Goal: Task Accomplishment & Management: Use online tool/utility

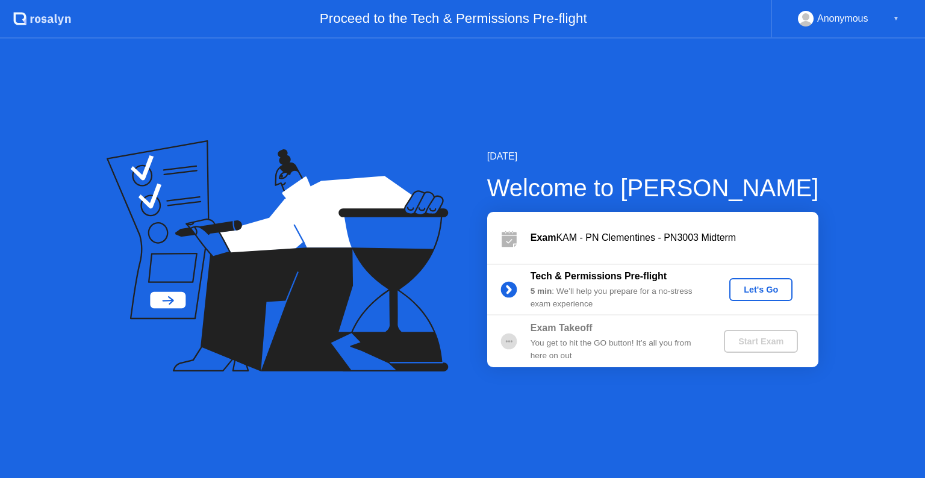
click at [752, 285] on div "Let's Go" at bounding box center [761, 290] width 54 height 10
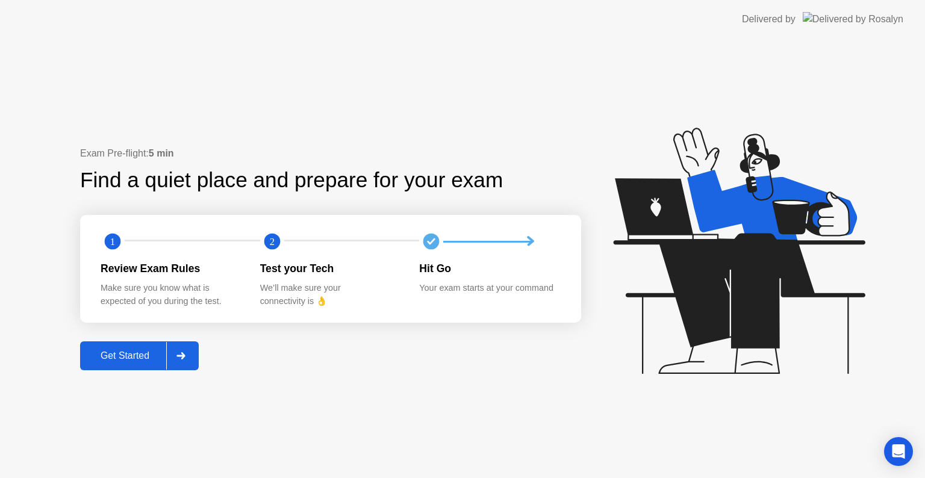
click at [123, 350] on div "Get Started" at bounding box center [125, 355] width 82 height 11
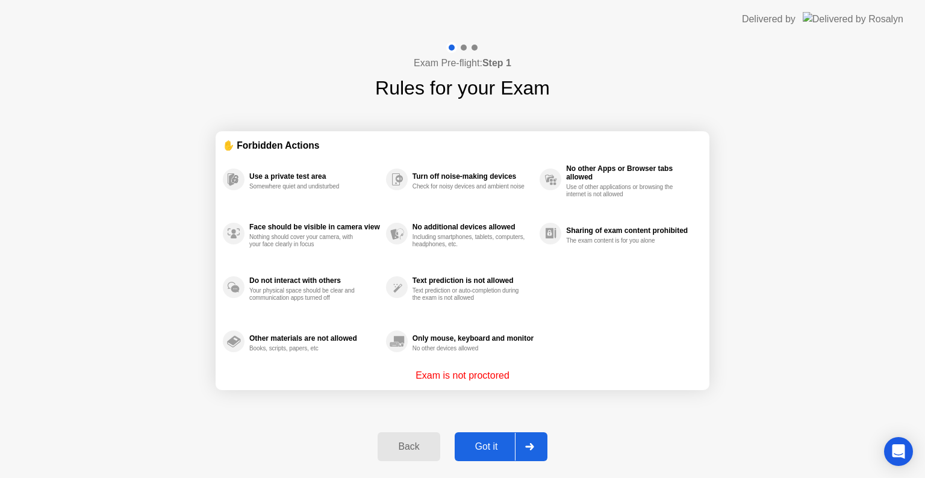
click at [485, 445] on div "Got it" at bounding box center [486, 446] width 57 height 11
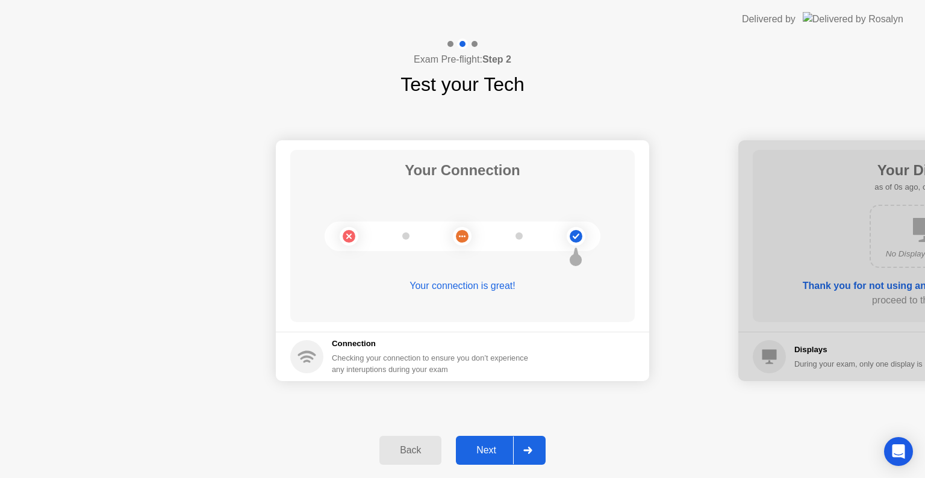
click at [487, 455] on div "Next" at bounding box center [486, 450] width 54 height 11
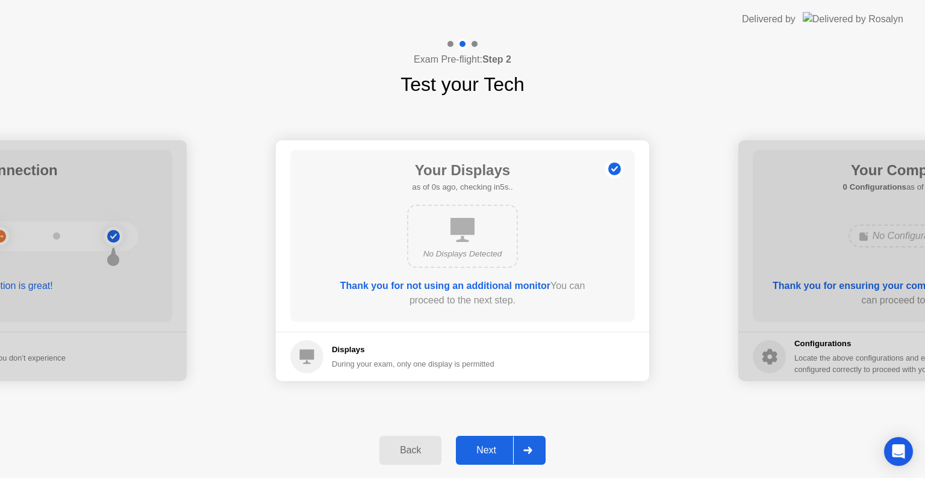
click at [487, 455] on div "Next" at bounding box center [486, 450] width 54 height 11
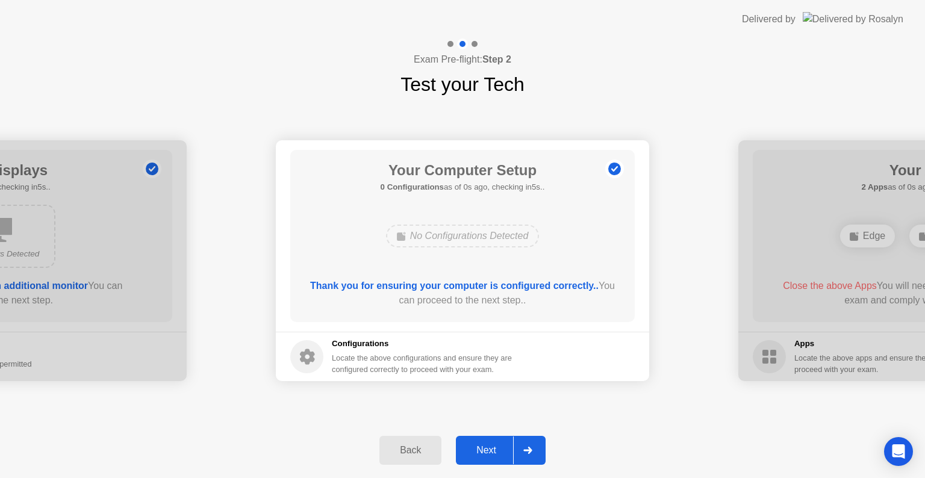
click at [487, 455] on div "Next" at bounding box center [486, 450] width 54 height 11
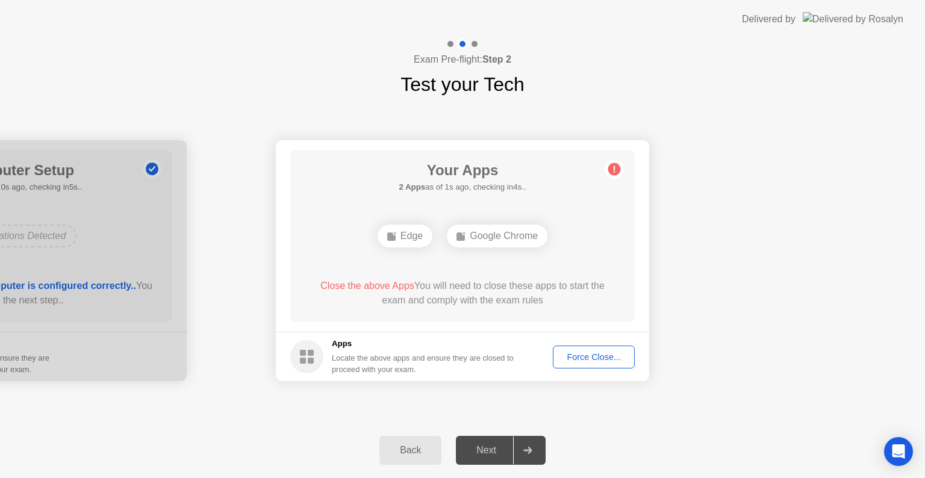
click at [487, 455] on div "Next" at bounding box center [486, 450] width 54 height 11
click at [591, 355] on div "Force Close..." at bounding box center [593, 357] width 73 height 10
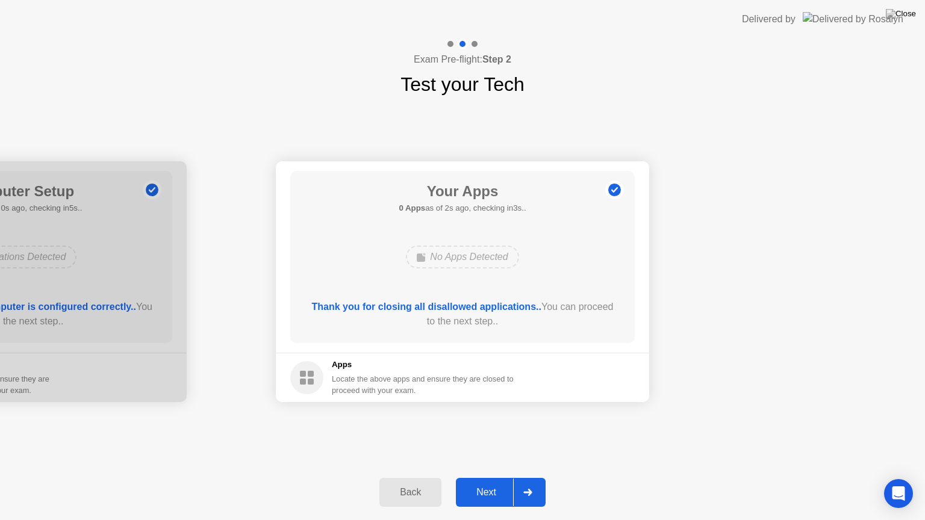
click at [499, 477] on div "Next" at bounding box center [486, 492] width 54 height 11
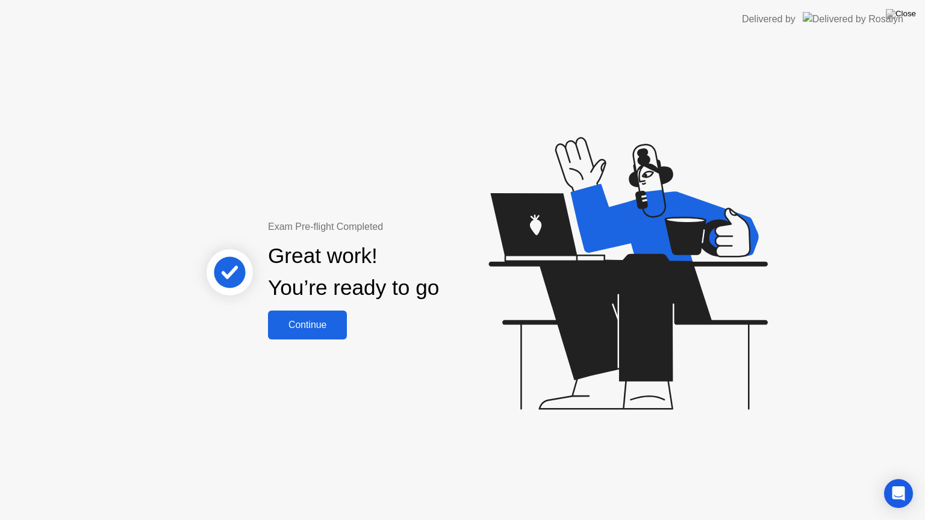
click at [331, 321] on div "Continue" at bounding box center [308, 325] width 72 height 11
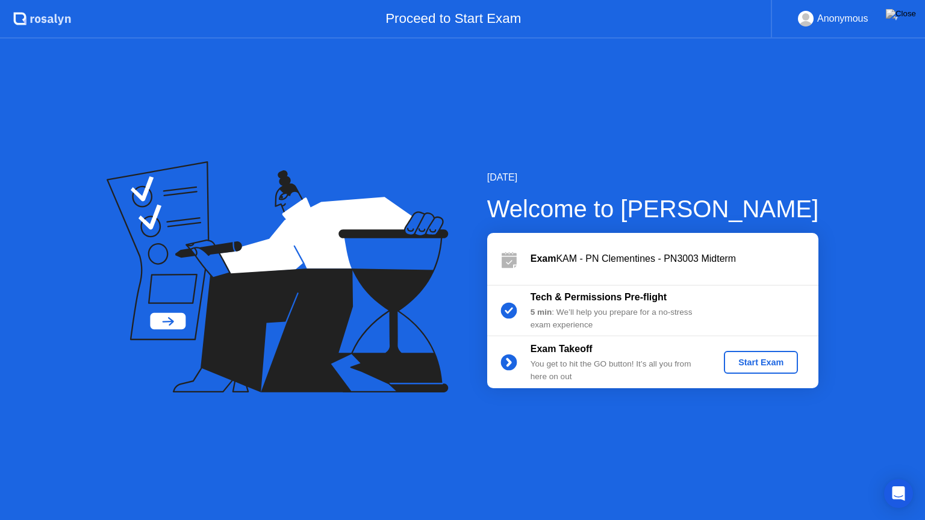
click at [764, 361] on div "Start Exam" at bounding box center [761, 363] width 64 height 10
